Goal: Task Accomplishment & Management: Complete application form

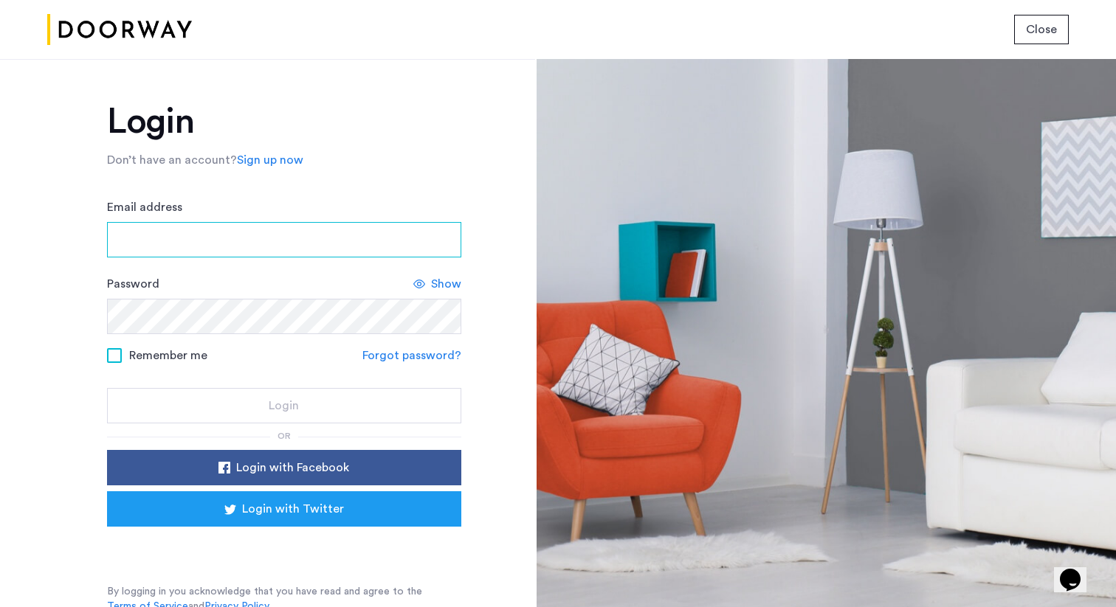
click at [308, 245] on input "Email address" at bounding box center [284, 239] width 354 height 35
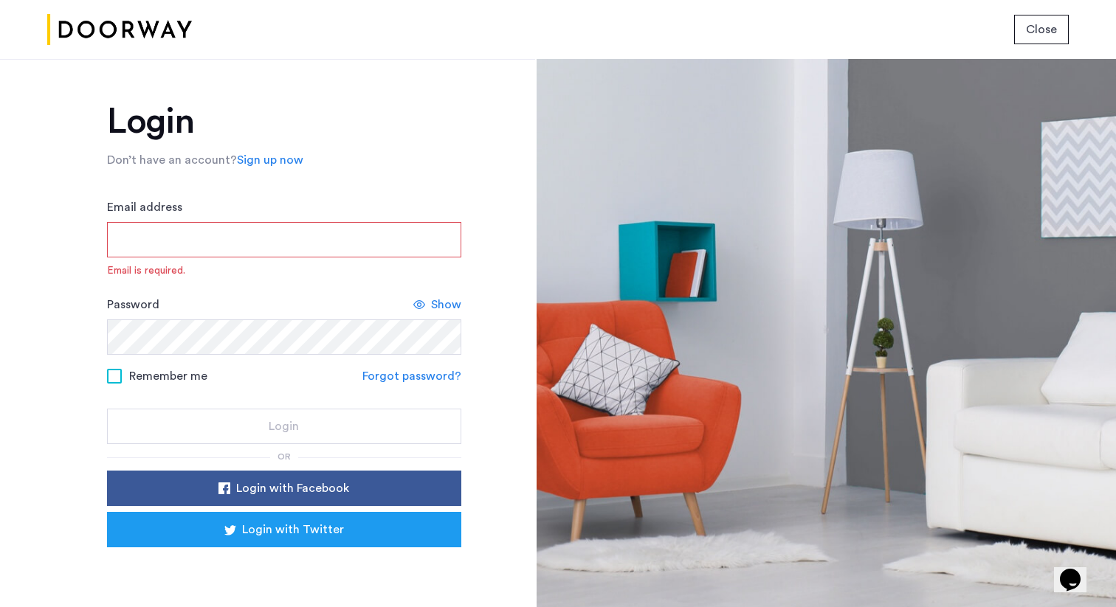
type input "**********"
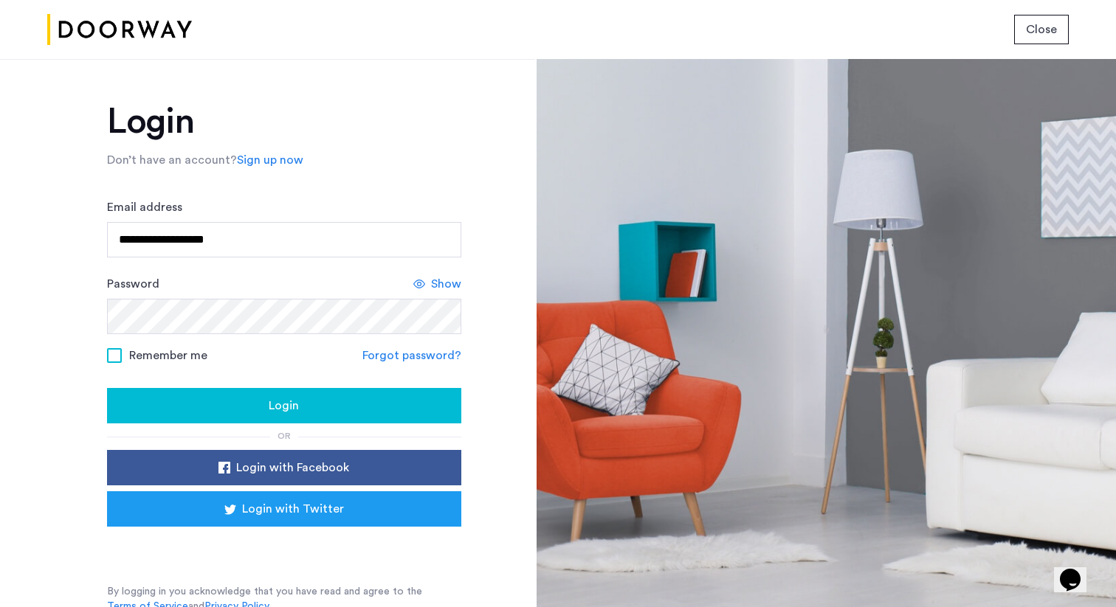
click at [438, 291] on span "Show" at bounding box center [446, 284] width 30 height 18
click at [446, 290] on span "Hide" at bounding box center [448, 284] width 25 height 18
click at [151, 359] on span "Remember me" at bounding box center [168, 356] width 78 height 18
click at [297, 421] on button "Login" at bounding box center [284, 405] width 354 height 35
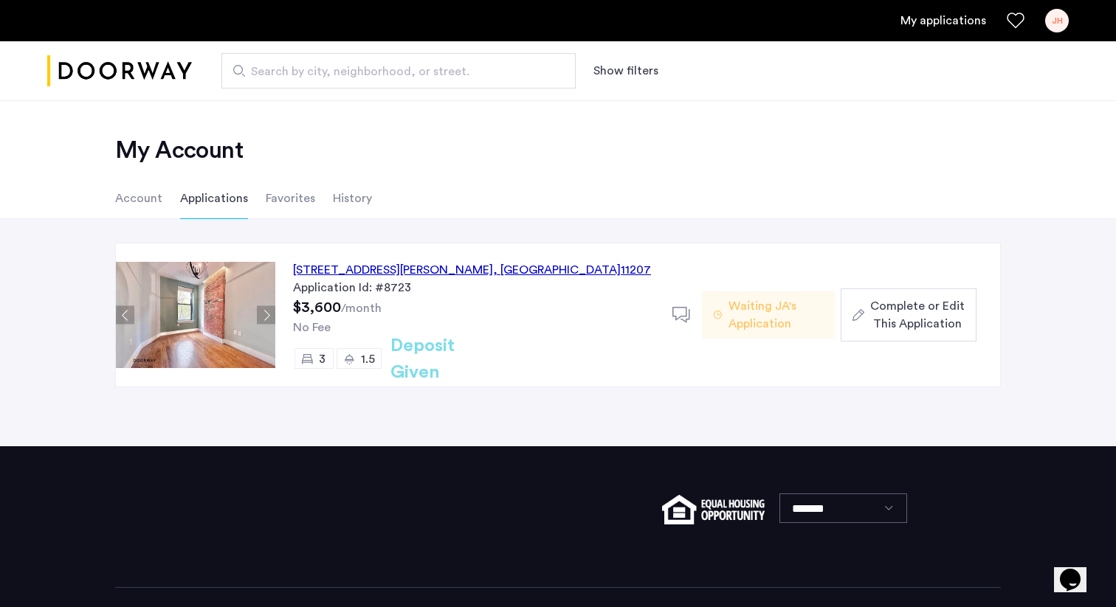
click at [762, 328] on span "Waiting JA's Application" at bounding box center [775, 314] width 94 height 35
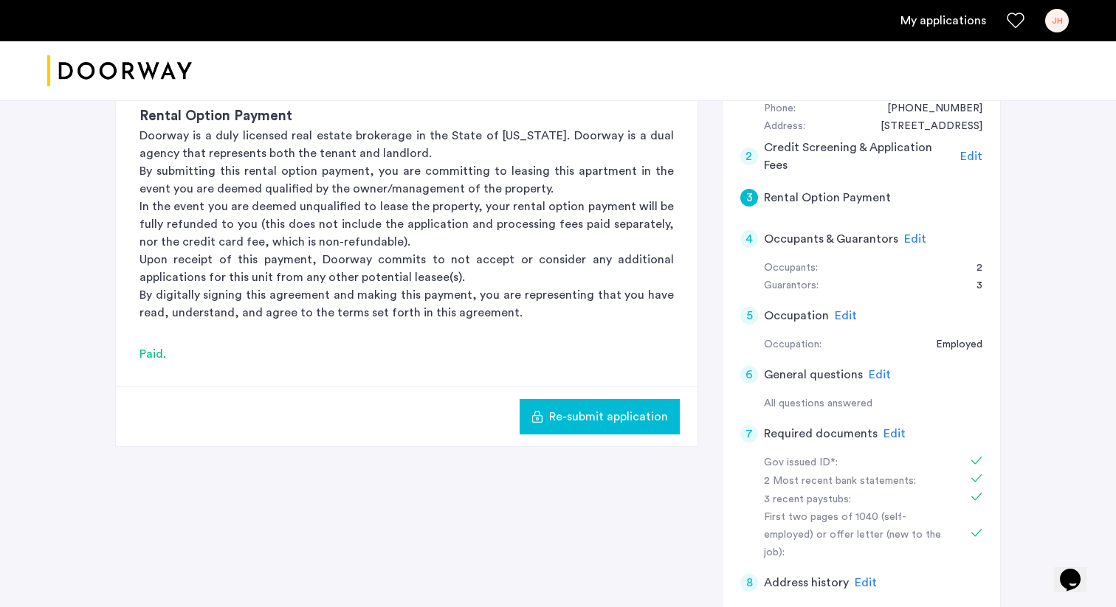
scroll to position [199, 0]
click at [814, 233] on h5 "Occupants & Guarantors" at bounding box center [831, 238] width 134 height 18
click at [827, 280] on div "Guarantors: 3" at bounding box center [873, 285] width 218 height 18
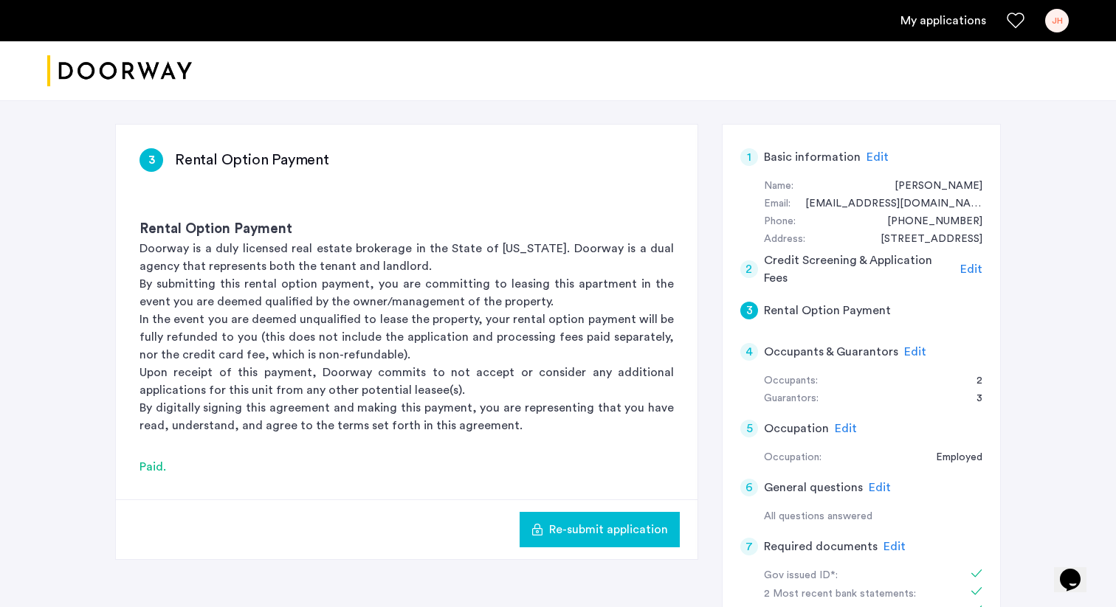
scroll to position [0, 0]
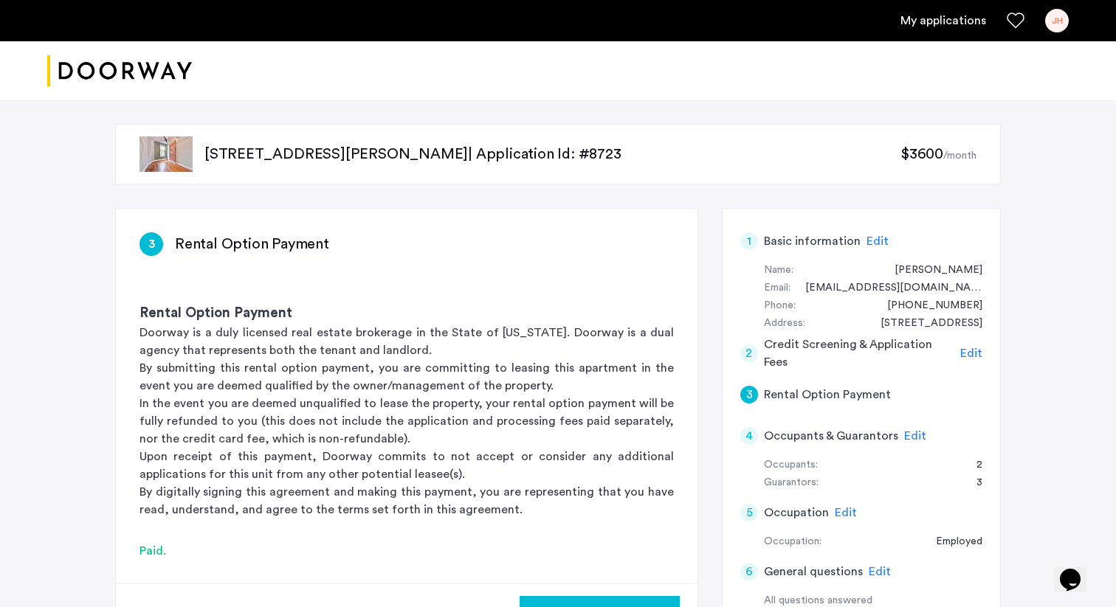
click at [274, 153] on p "[STREET_ADDRESS][PERSON_NAME] | Application Id: #8723" at bounding box center [552, 154] width 696 height 21
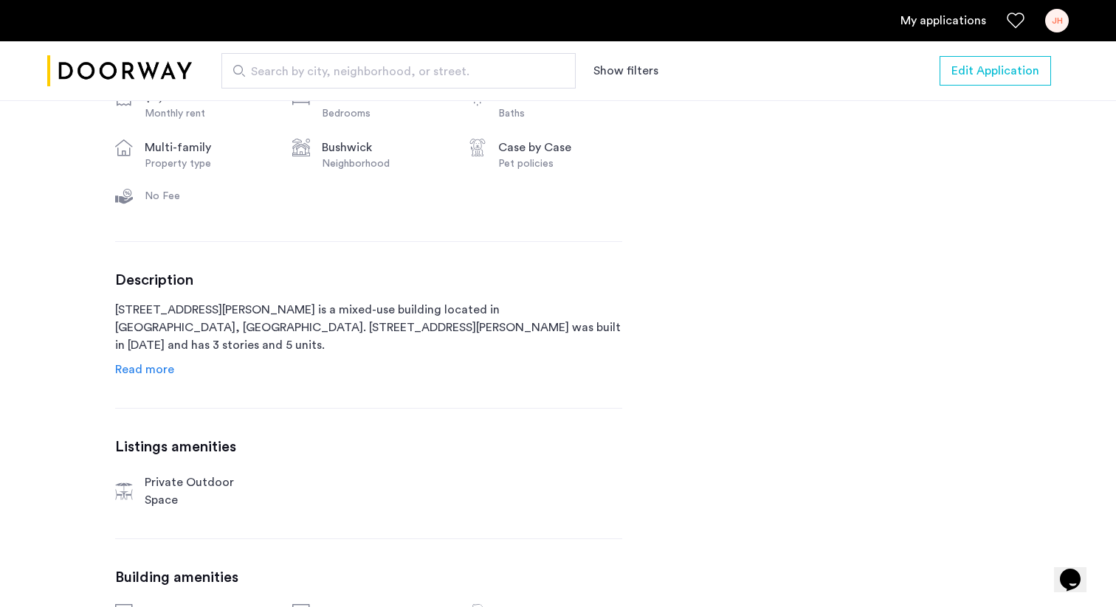
scroll to position [578, 0]
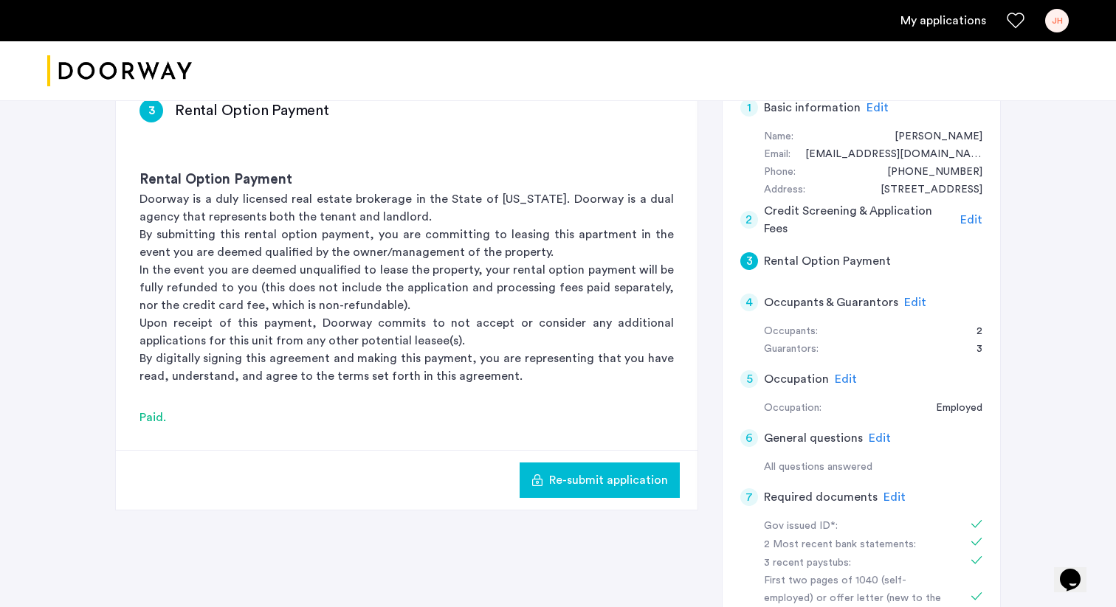
scroll to position [137, 0]
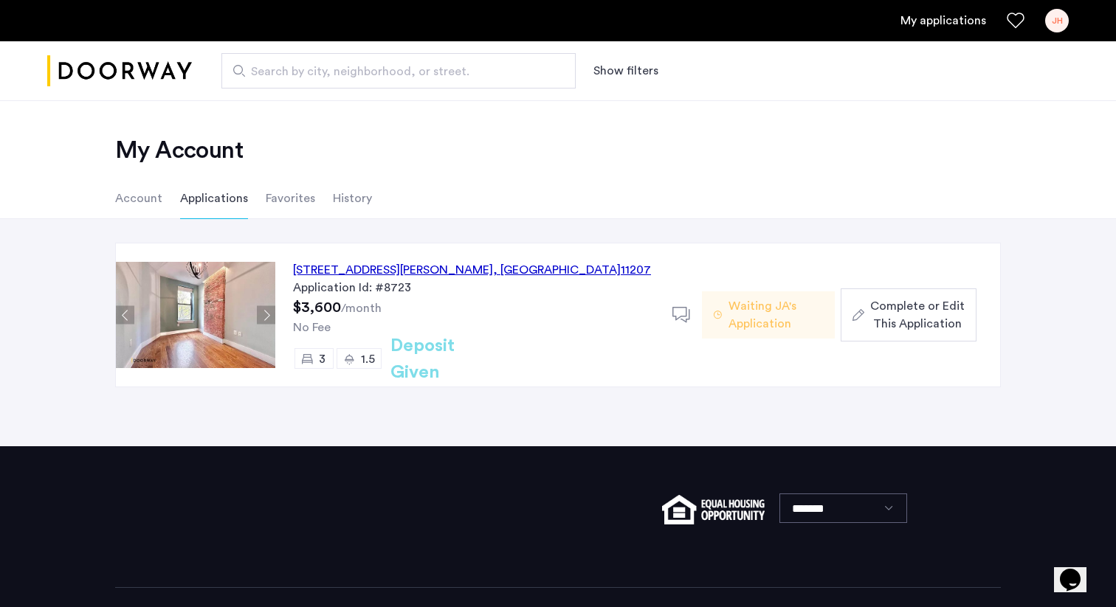
click at [872, 325] on span "Complete or Edit This Application" at bounding box center [917, 314] width 94 height 35
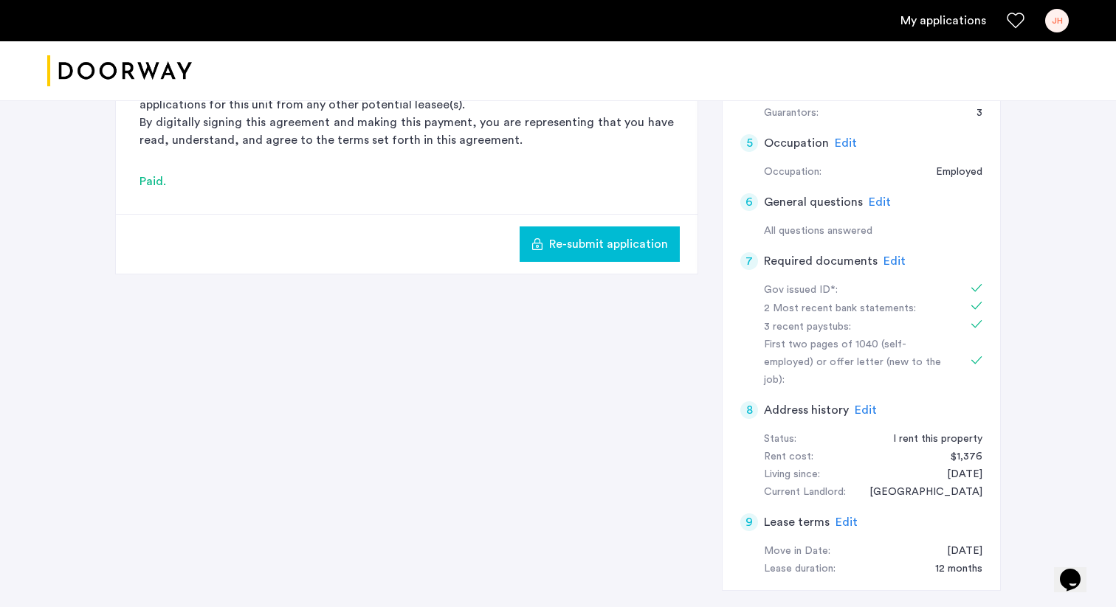
scroll to position [380, 0]
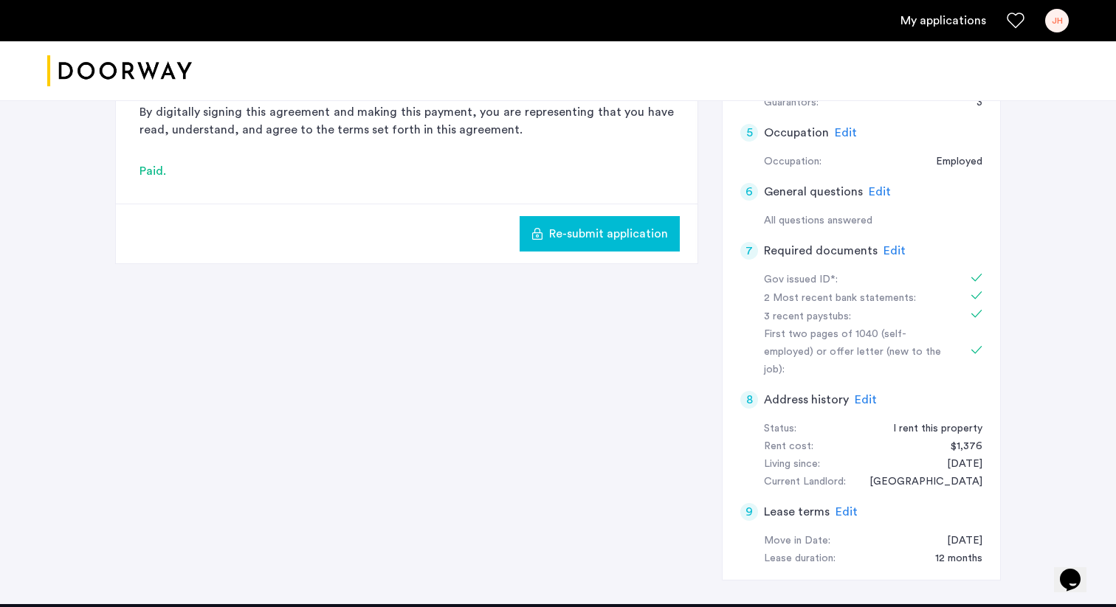
click at [957, 25] on link "My applications" at bounding box center [943, 21] width 86 height 18
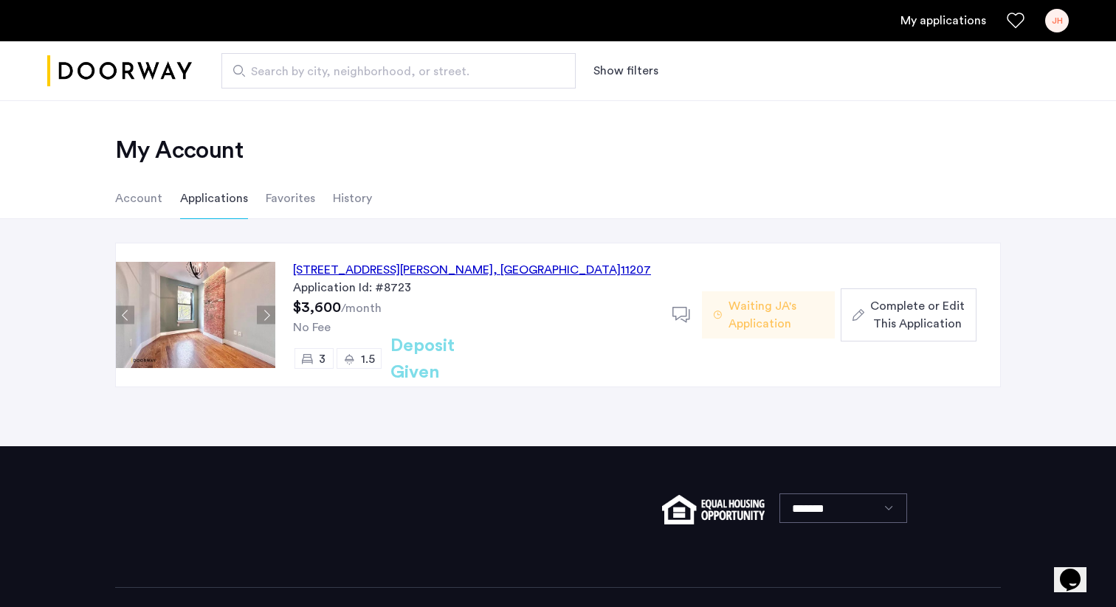
click at [744, 322] on span "Waiting JA's Application" at bounding box center [775, 314] width 94 height 35
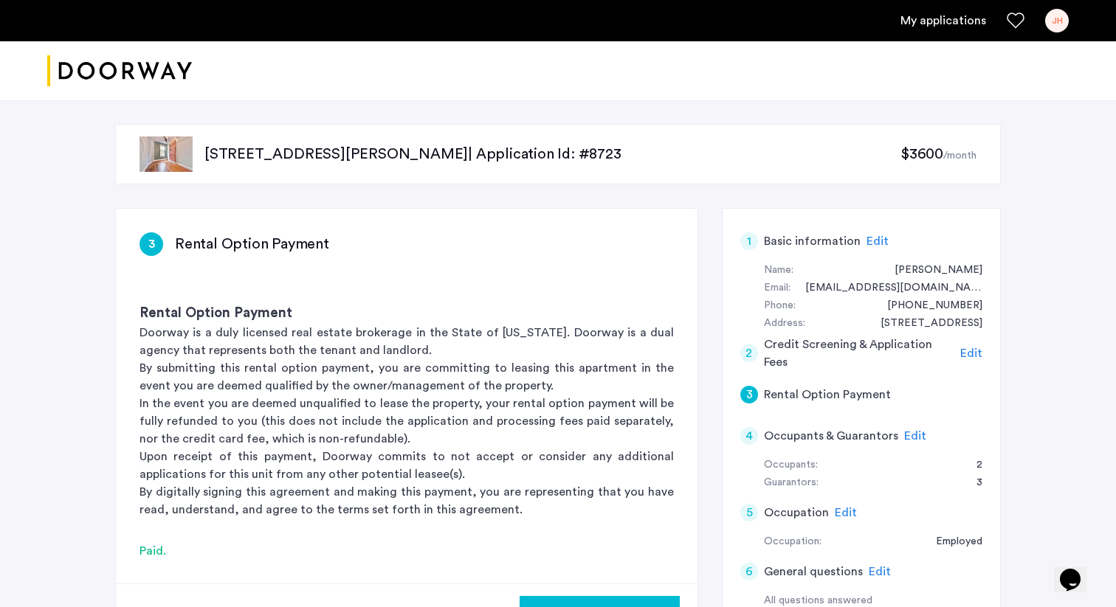
click at [904, 438] on span "Edit" at bounding box center [915, 436] width 22 height 12
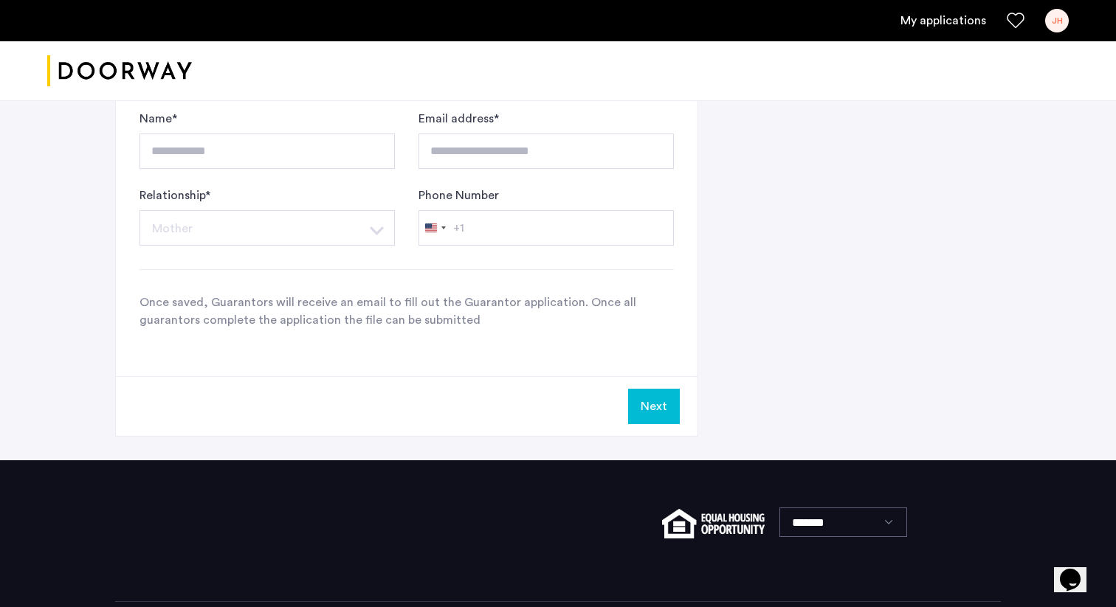
scroll to position [1111, 0]
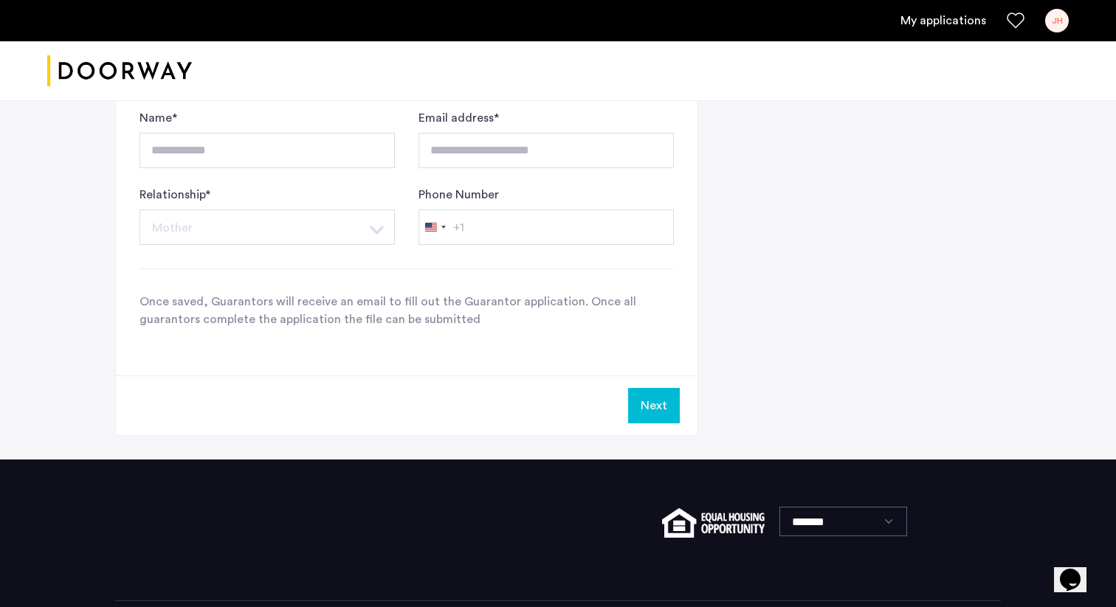
click at [666, 418] on button "Next" at bounding box center [654, 405] width 52 height 35
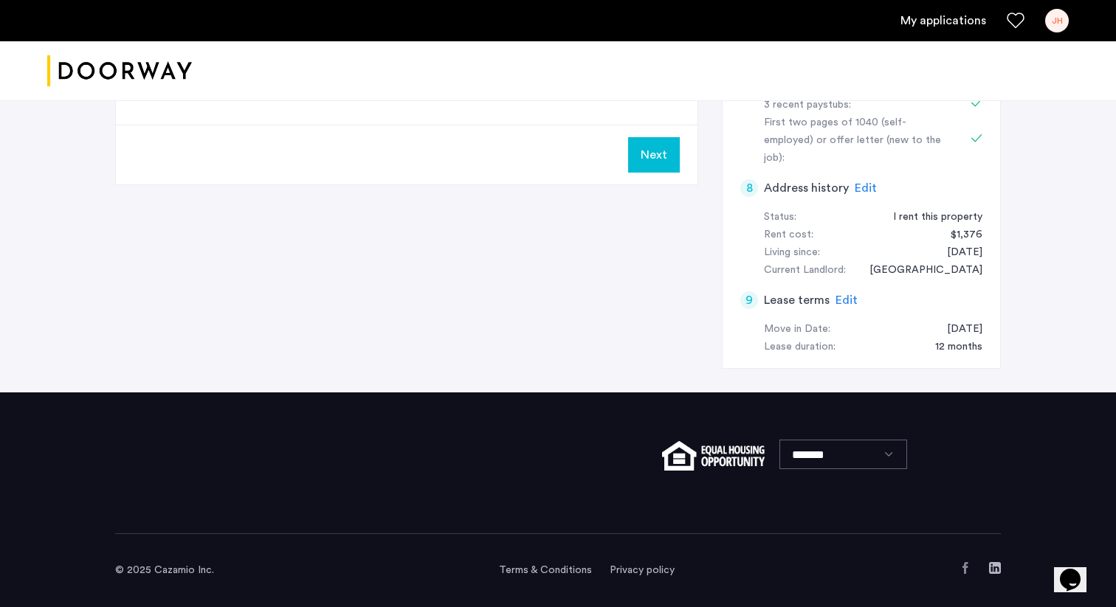
scroll to position [0, 0]
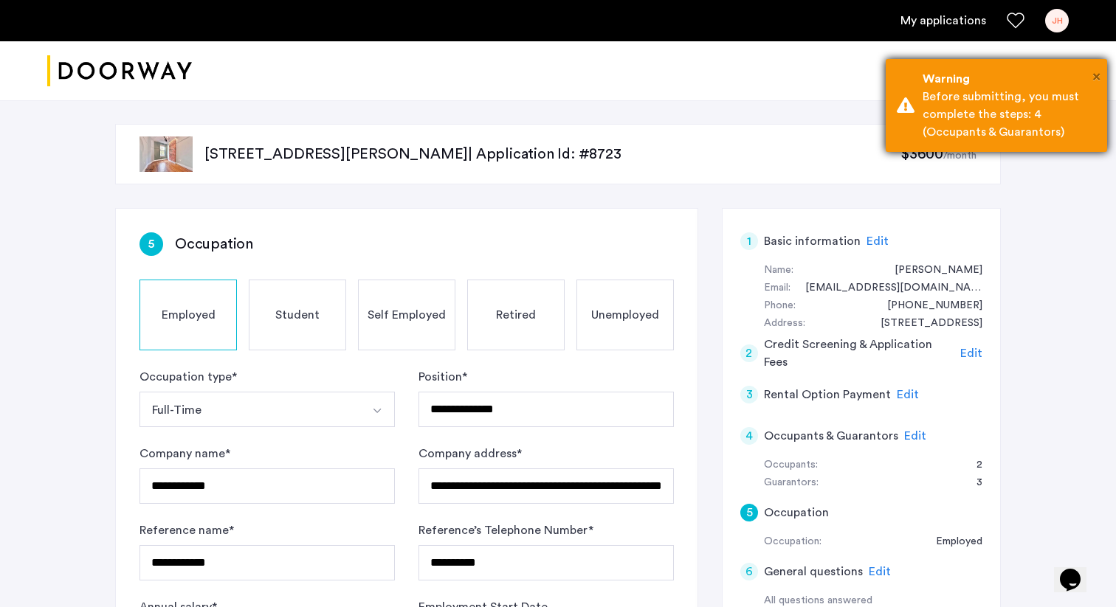
click at [1095, 77] on span "×" at bounding box center [1096, 76] width 8 height 15
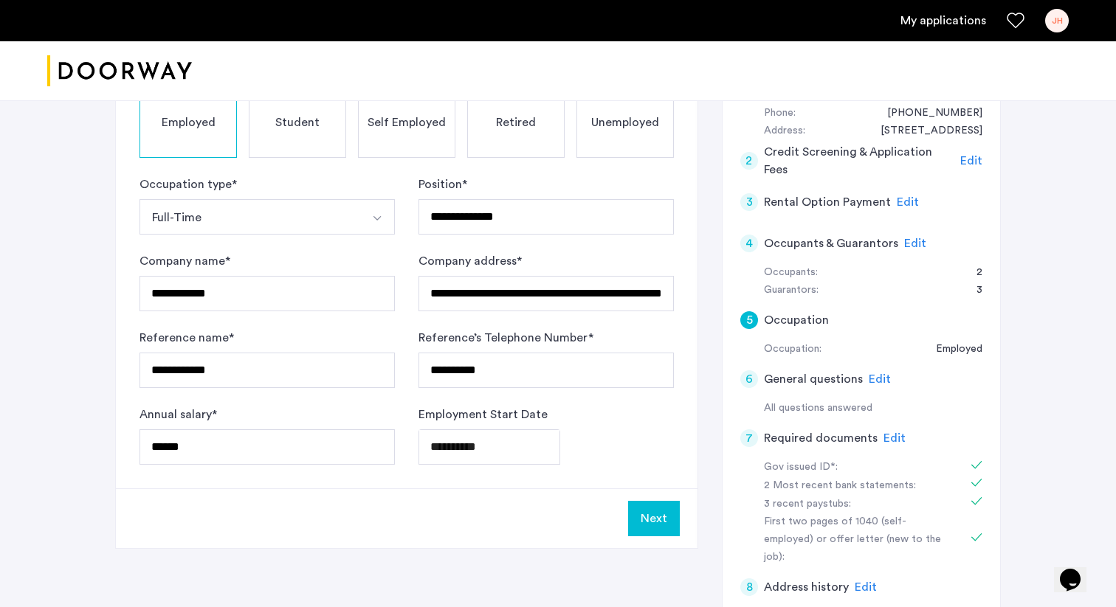
scroll to position [195, 0]
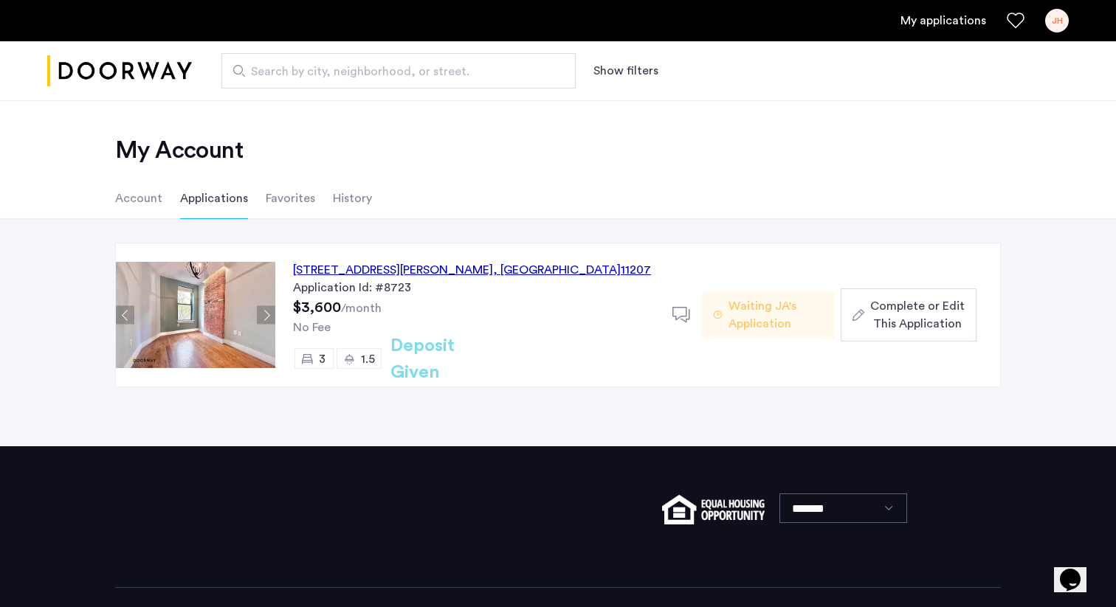
click at [678, 312] on icon at bounding box center [681, 315] width 18 height 18
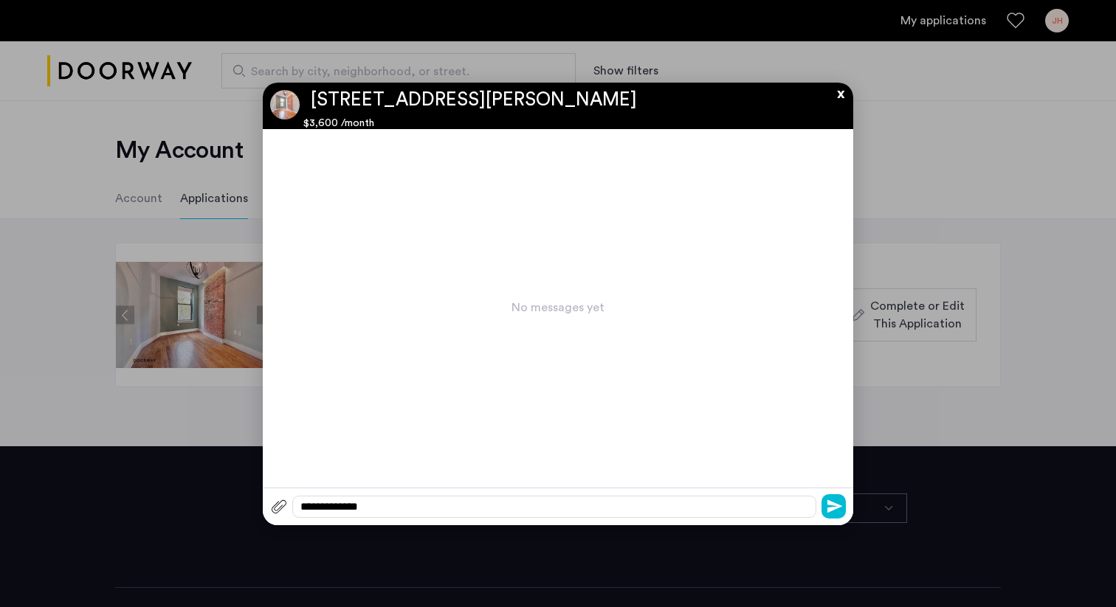
click at [842, 86] on button "x" at bounding box center [837, 91] width 22 height 16
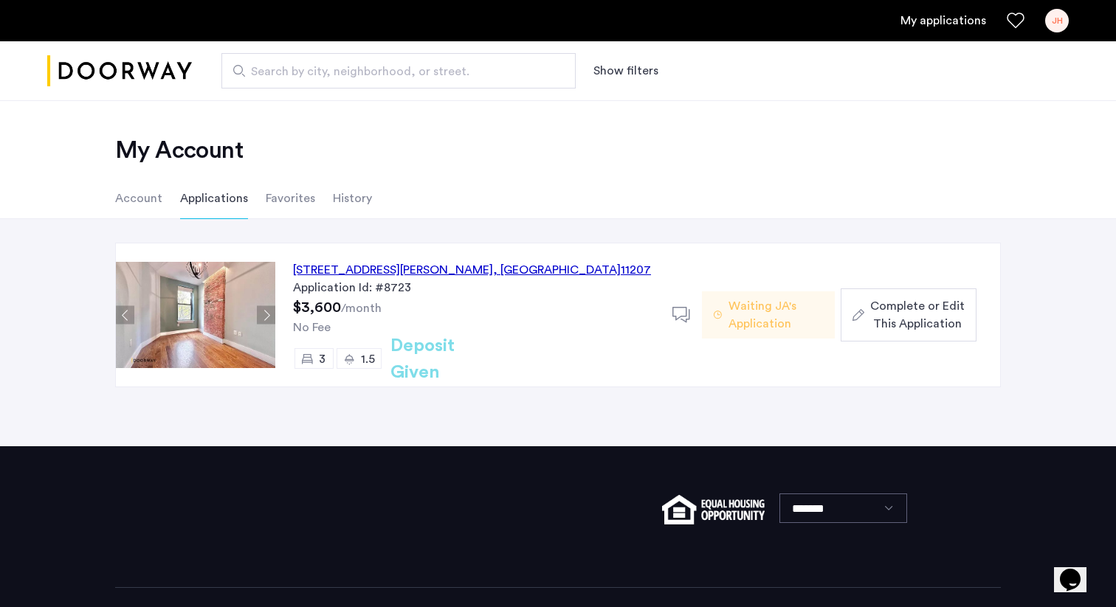
click at [756, 326] on span "Waiting JA's Application" at bounding box center [775, 314] width 94 height 35
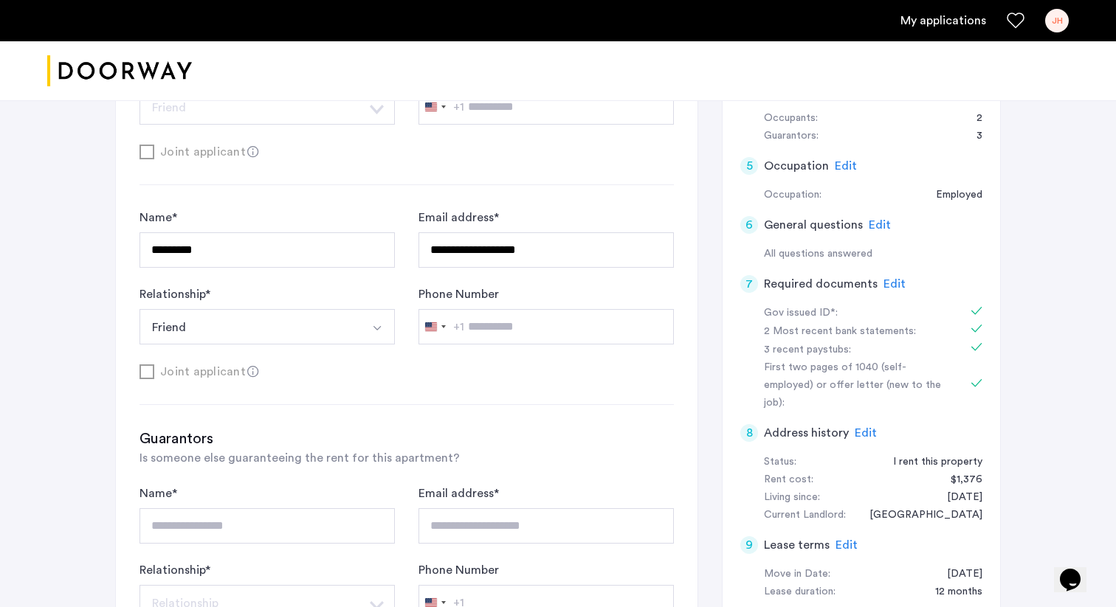
scroll to position [348, 0]
click at [332, 255] on input "*********" at bounding box center [266, 248] width 255 height 35
click at [446, 361] on div "Joint applicant" at bounding box center [406, 370] width 534 height 18
click at [364, 329] on button "Select option" at bounding box center [376, 325] width 35 height 35
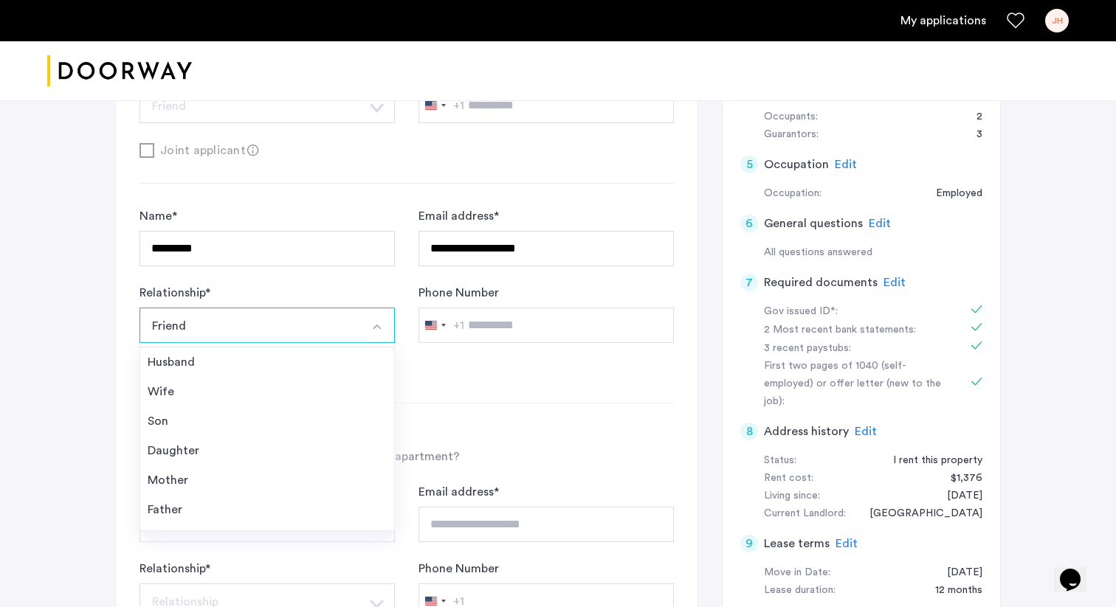
click at [378, 328] on img "Select option" at bounding box center [377, 327] width 12 height 12
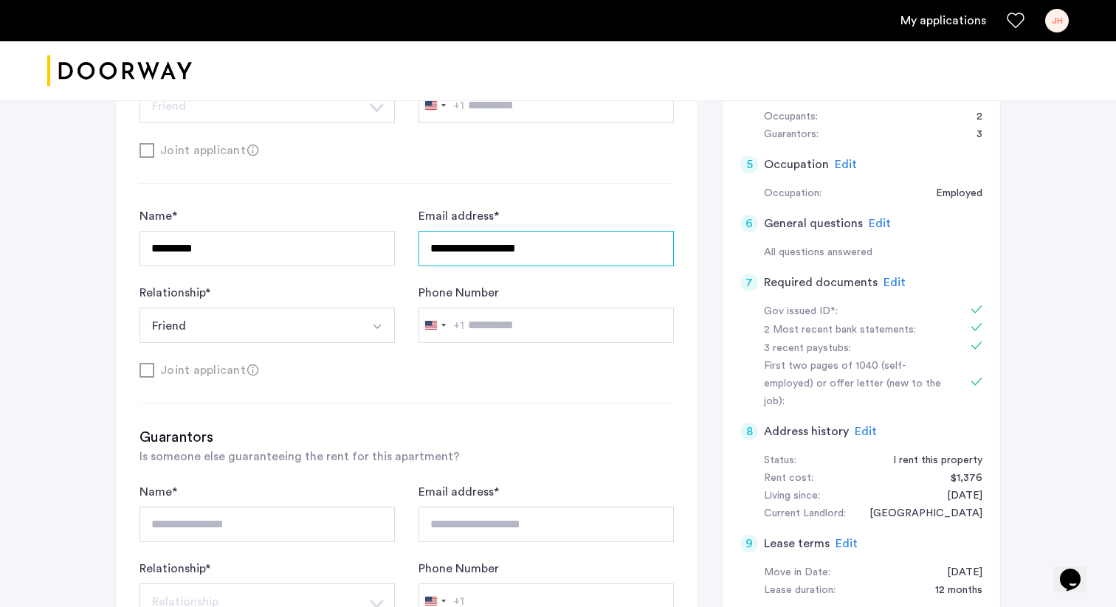
click at [522, 255] on input "**********" at bounding box center [545, 248] width 255 height 35
click at [407, 381] on div "**********" at bounding box center [406, 499] width 581 height 1277
click at [252, 370] on icon at bounding box center [253, 371] width 12 height 12
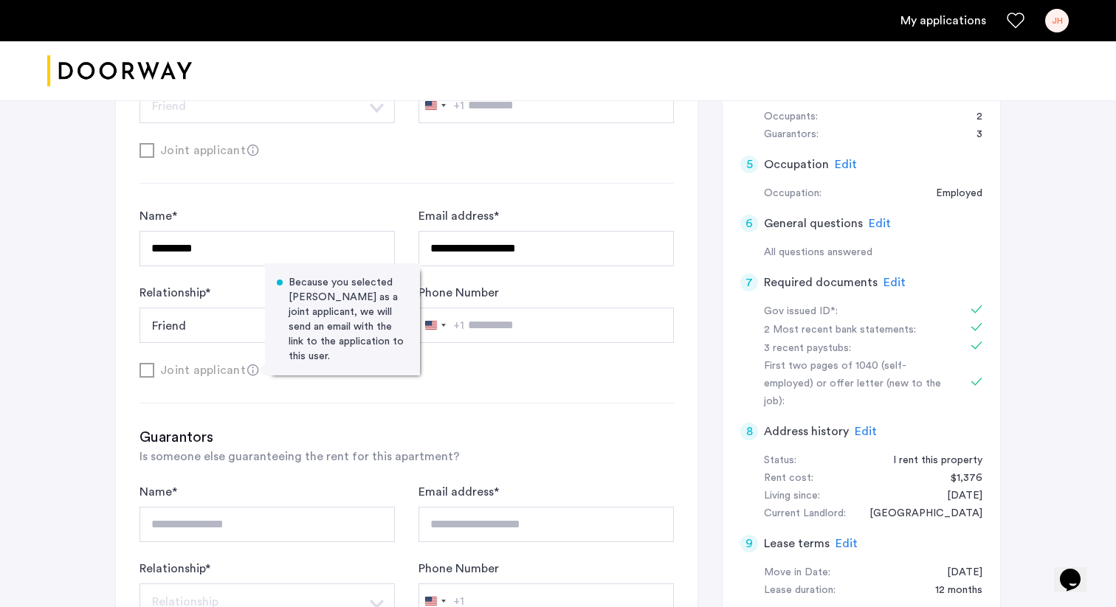
click at [357, 401] on div "**********" at bounding box center [406, 499] width 581 height 1277
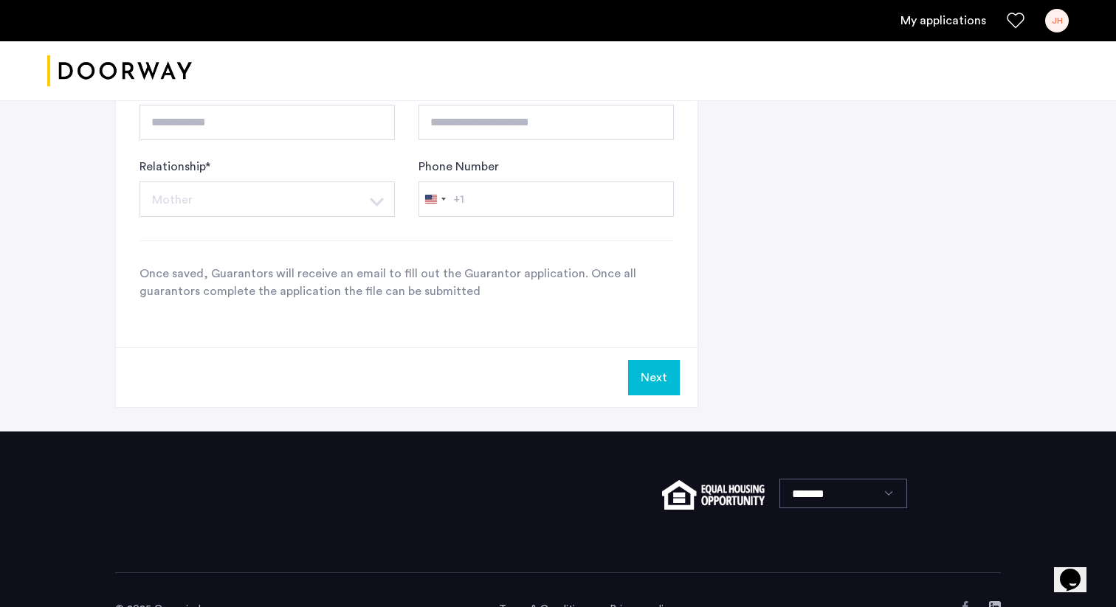
scroll to position [1142, 0]
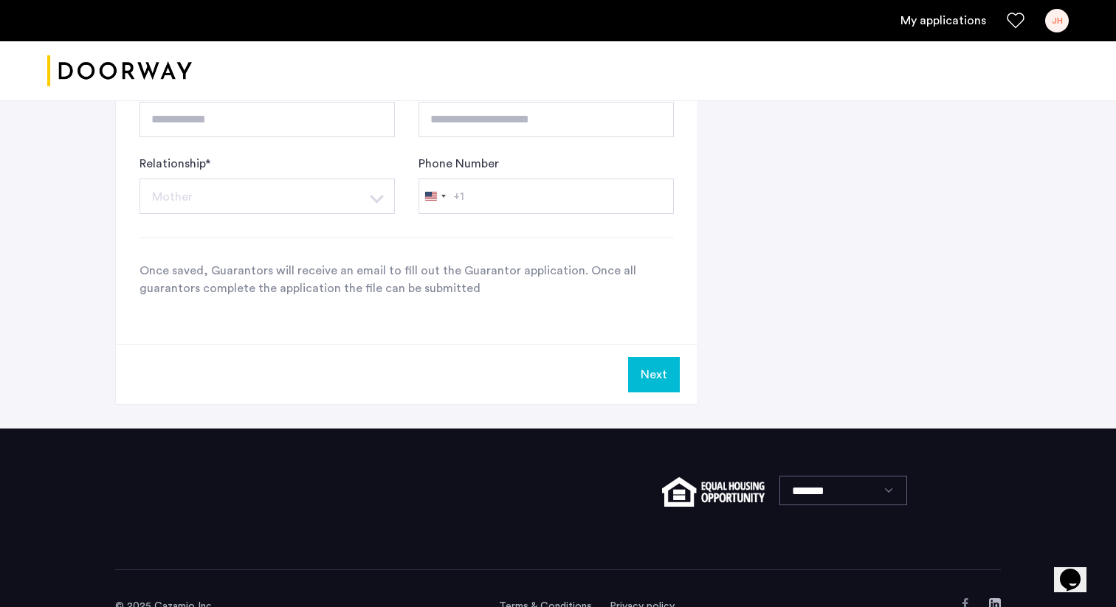
click at [636, 380] on button "Next" at bounding box center [654, 374] width 52 height 35
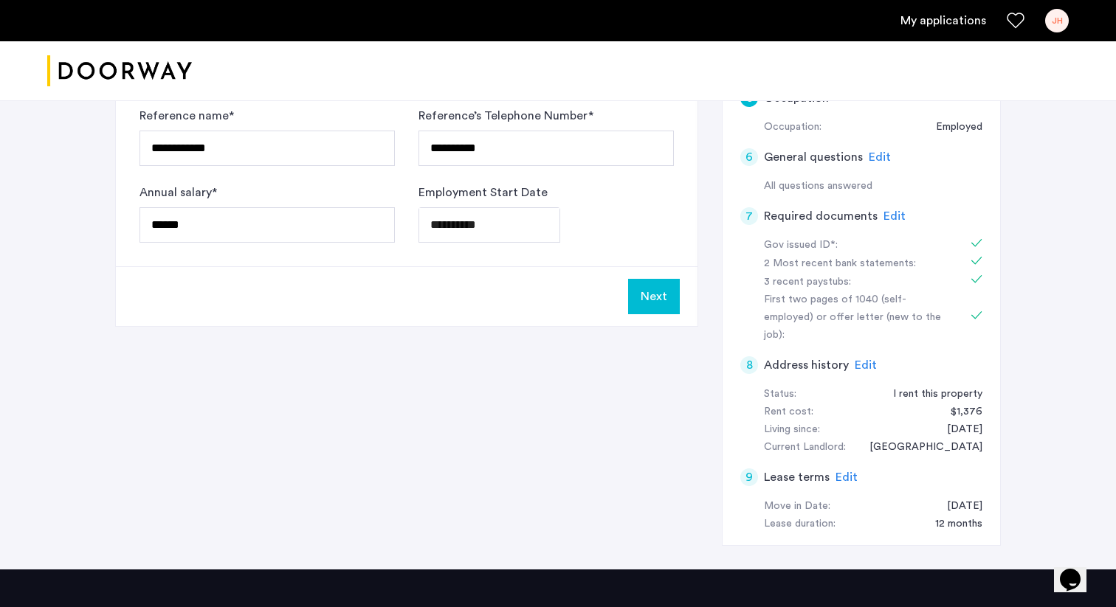
scroll to position [0, 0]
